Goal: Browse casually

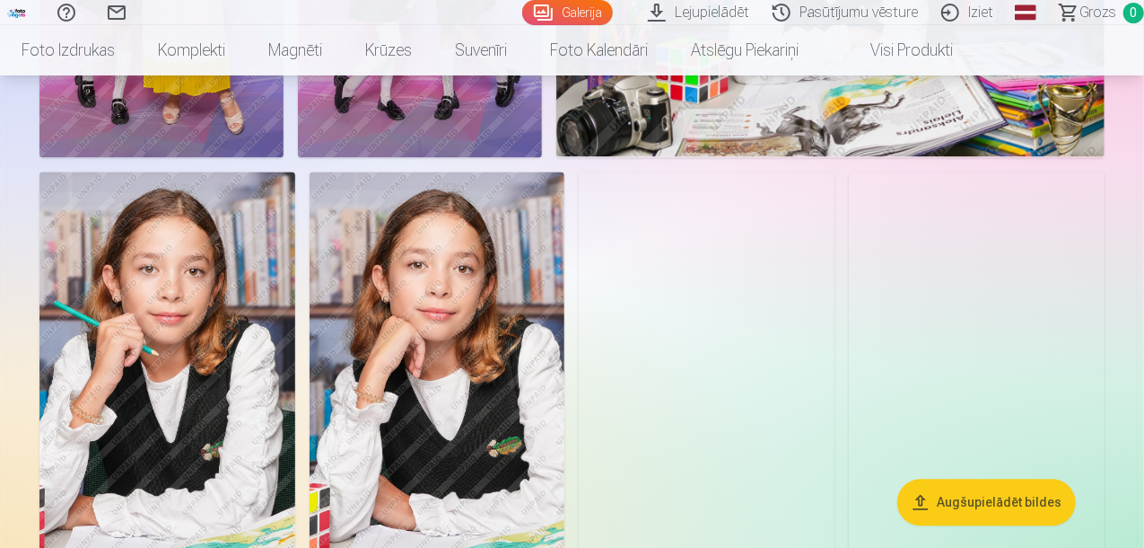
scroll to position [1795, 0]
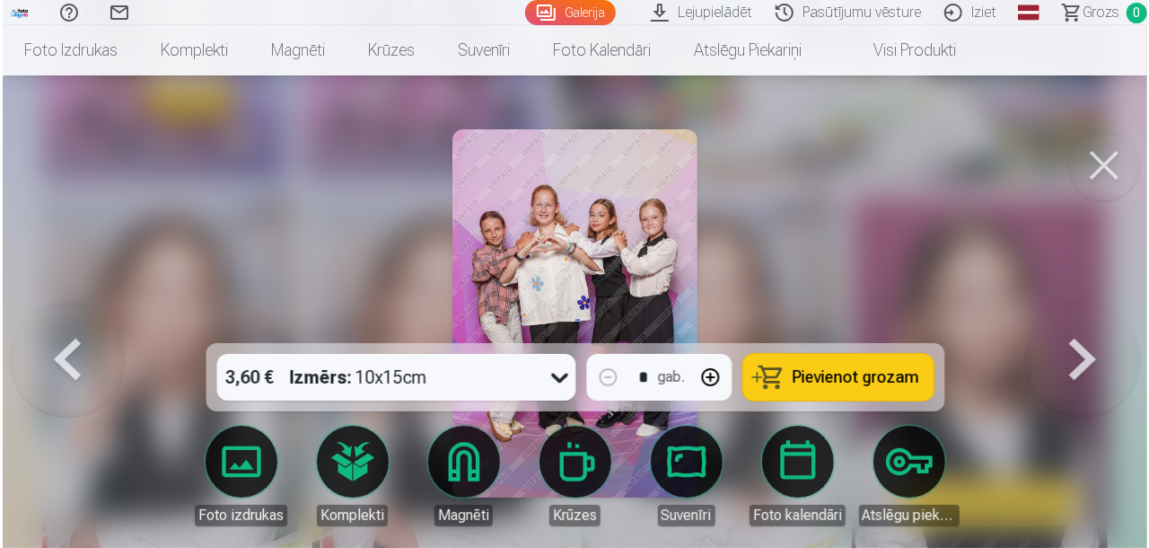
scroll to position [1889, 0]
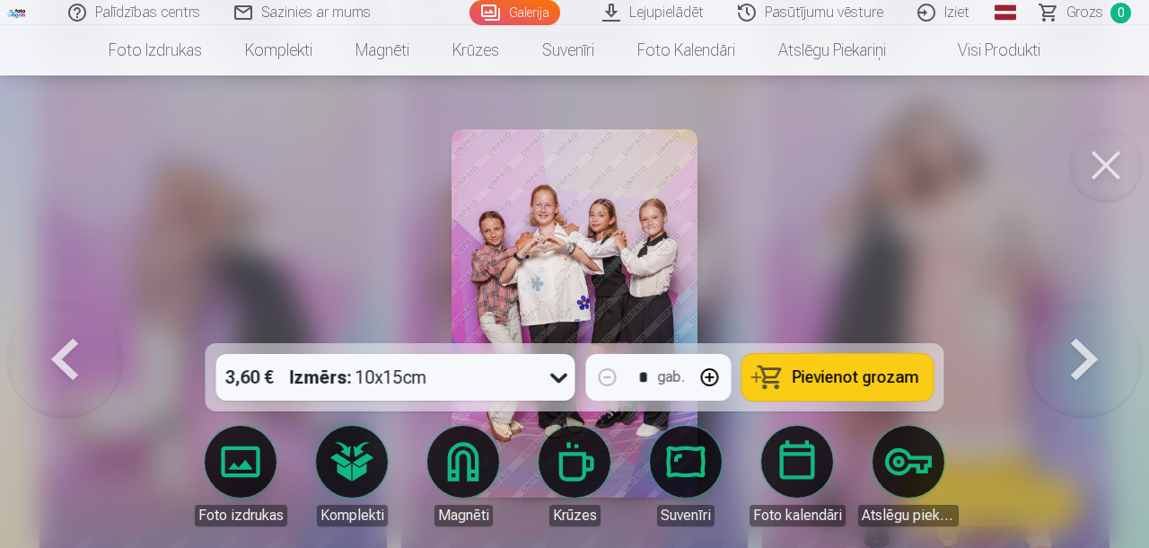
click at [1109, 151] on button at bounding box center [1106, 165] width 72 height 72
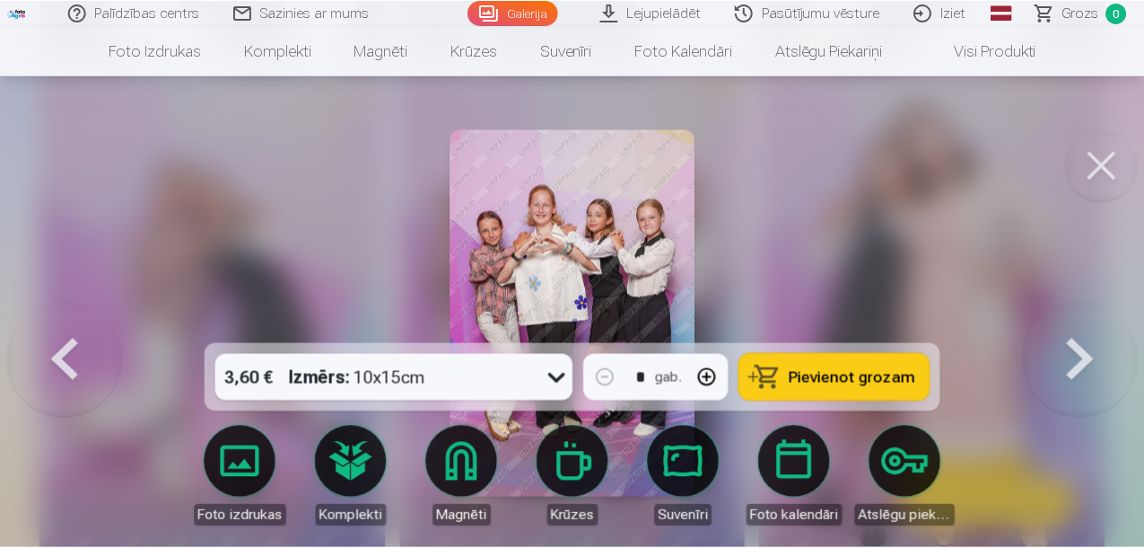
scroll to position [1885, 0]
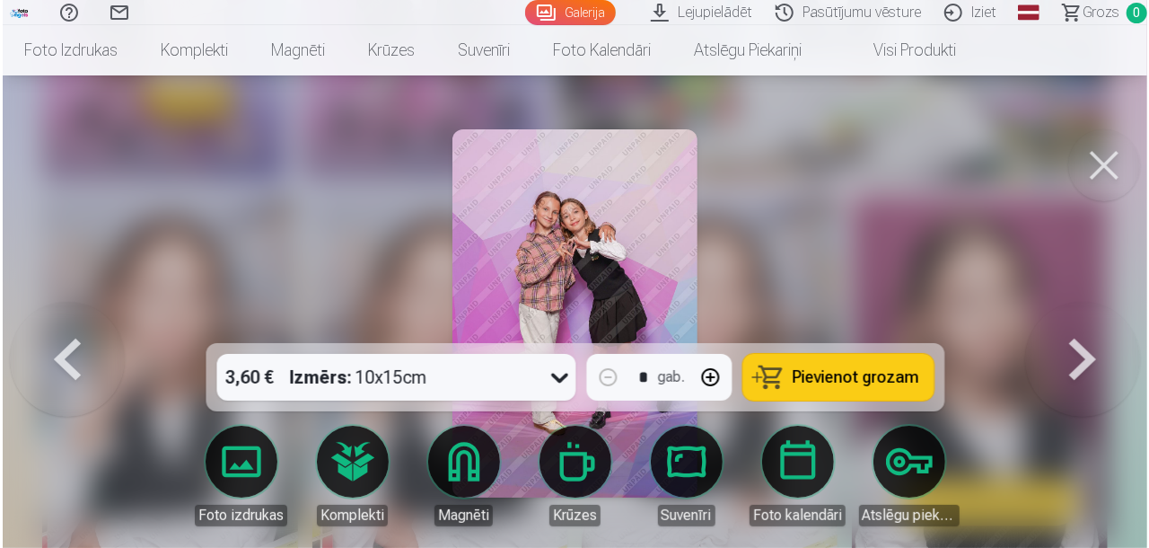
scroll to position [1889, 0]
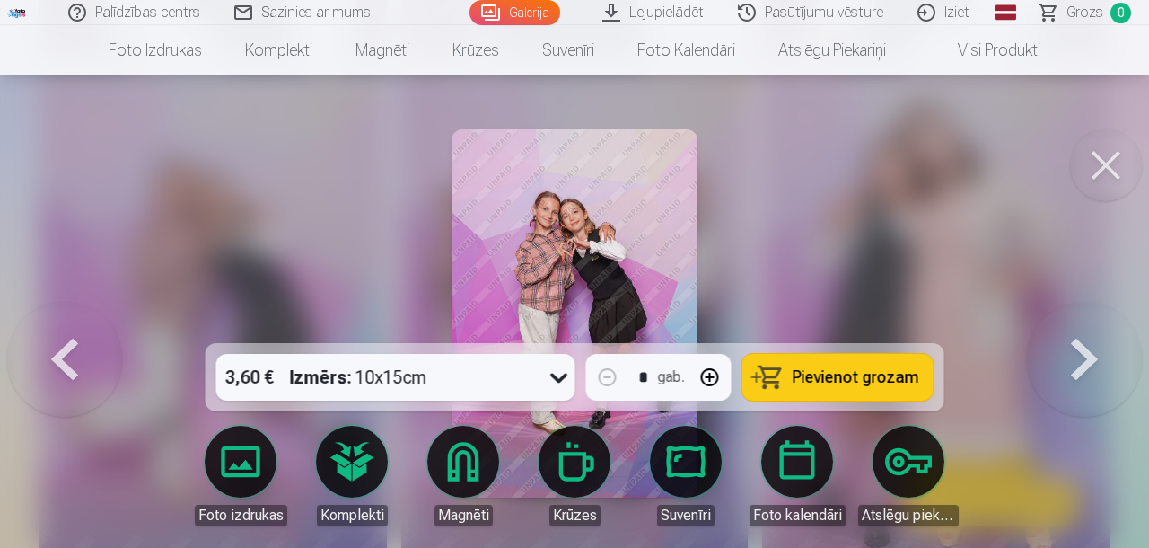
click at [1098, 156] on button at bounding box center [1106, 165] width 72 height 72
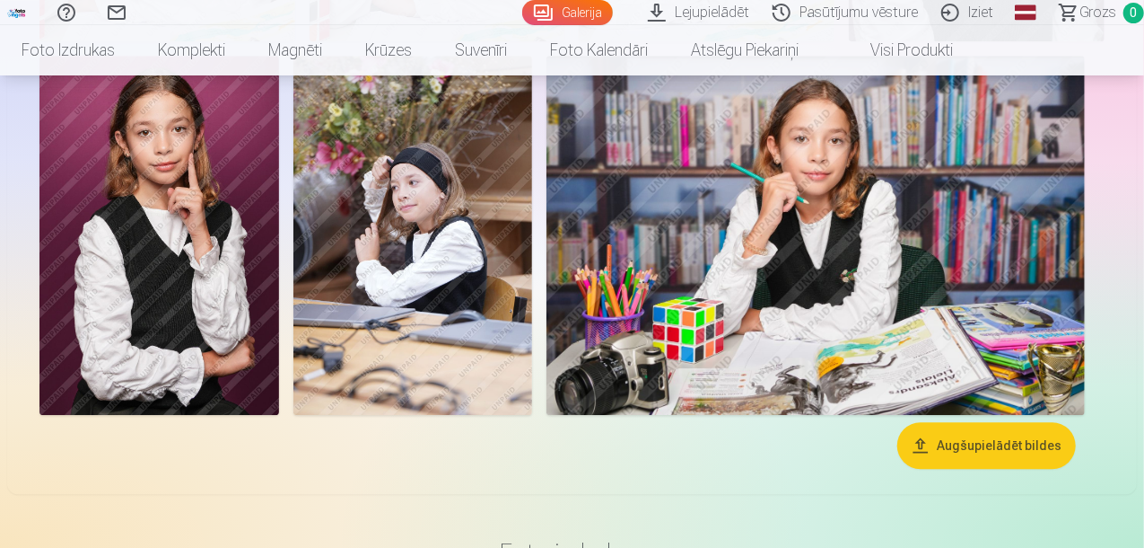
scroll to position [2334, 0]
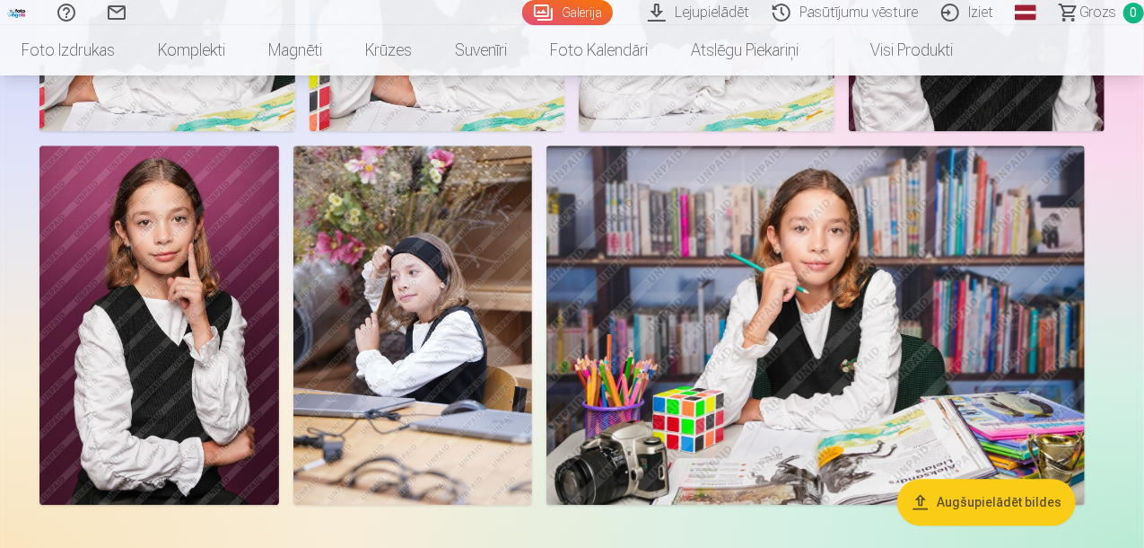
drag, startPoint x: 736, startPoint y: 212, endPoint x: 706, endPoint y: 216, distance: 30.0
drag, startPoint x: 706, startPoint y: 216, endPoint x: 637, endPoint y: 267, distance: 86.0
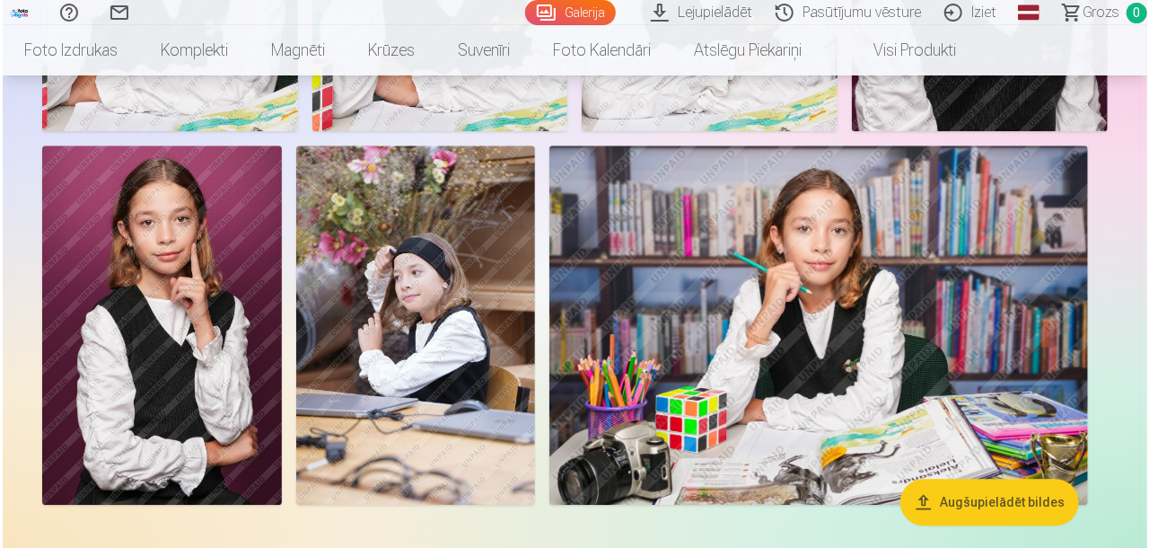
scroll to position [2341, 0]
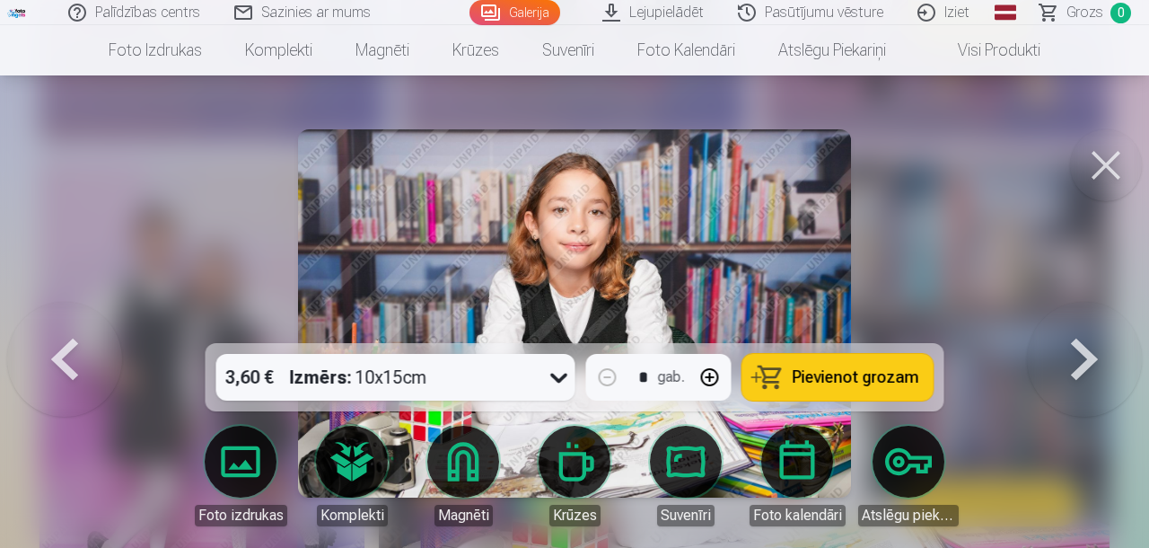
click at [1089, 162] on button at bounding box center [1106, 165] width 72 height 72
